Goal: Book appointment/travel/reservation

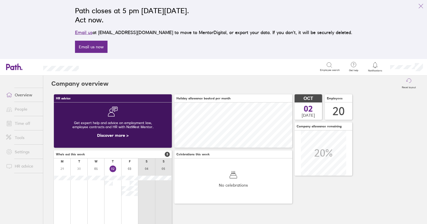
scroll to position [45, 118]
click at [20, 124] on link "Time off" at bounding box center [22, 123] width 41 height 10
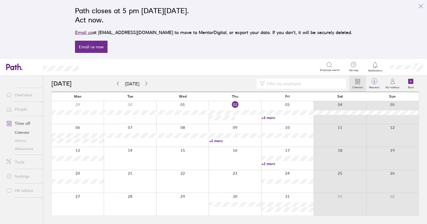
click at [243, 118] on div at bounding box center [234, 112] width 52 height 23
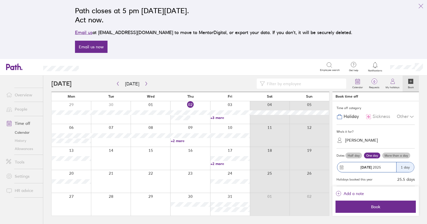
click at [355, 139] on div "[PERSON_NAME]" at bounding box center [361, 140] width 33 height 5
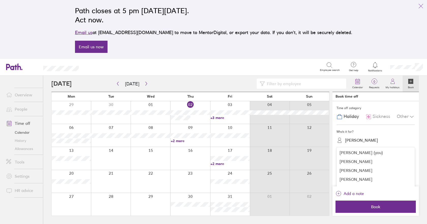
scroll to position [25, 0]
click at [350, 172] on div "[PERSON_NAME]" at bounding box center [375, 171] width 78 height 9
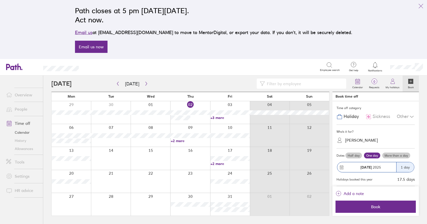
click at [352, 155] on label "Half day" at bounding box center [353, 155] width 17 height 6
click at [0, 0] on input "Half day" at bounding box center [0, 0] width 0 height 0
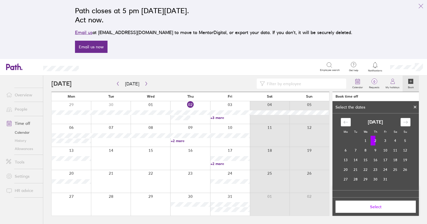
scroll to position [34, 0]
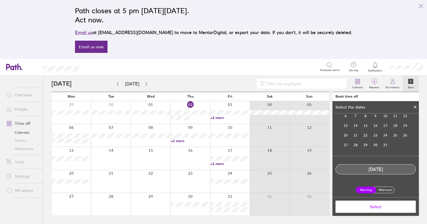
click at [384, 188] on label "Afternoon" at bounding box center [385, 190] width 20 height 6
click at [0, 0] on input "Afternoon" at bounding box center [0, 0] width 0 height 0
click at [375, 208] on span "Select" at bounding box center [375, 206] width 73 height 5
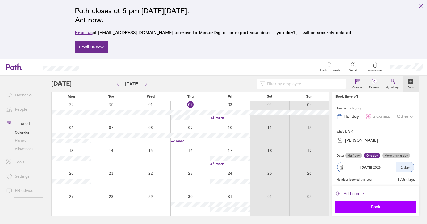
click at [371, 205] on span "Book" at bounding box center [375, 206] width 73 height 5
